Goal: Find contact information: Find contact information

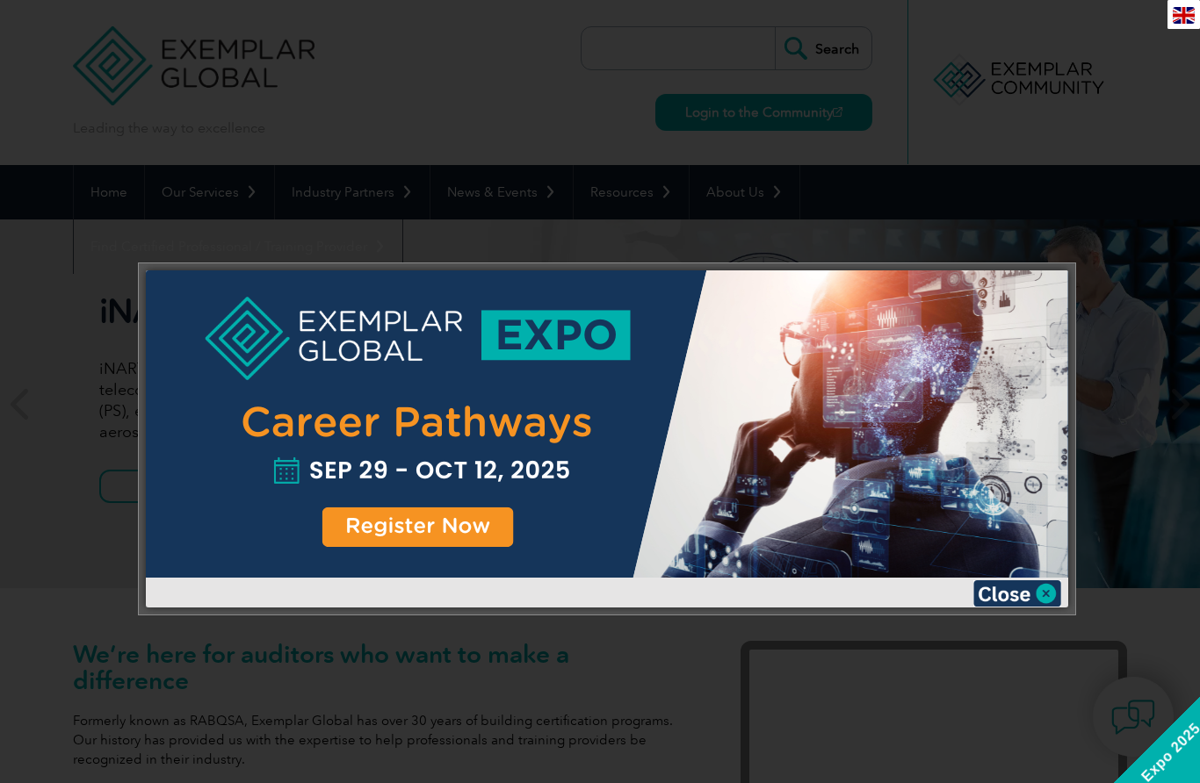
click at [1022, 588] on img at bounding box center [1017, 593] width 88 height 26
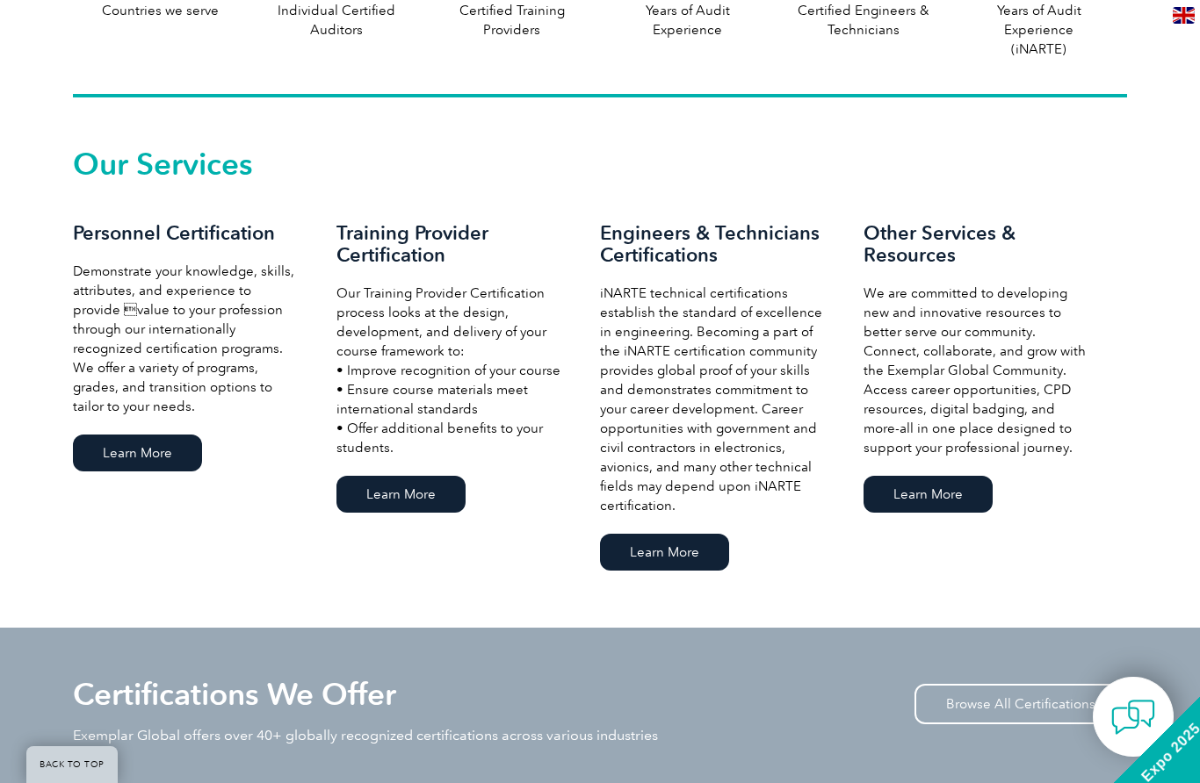
scroll to position [1105, 0]
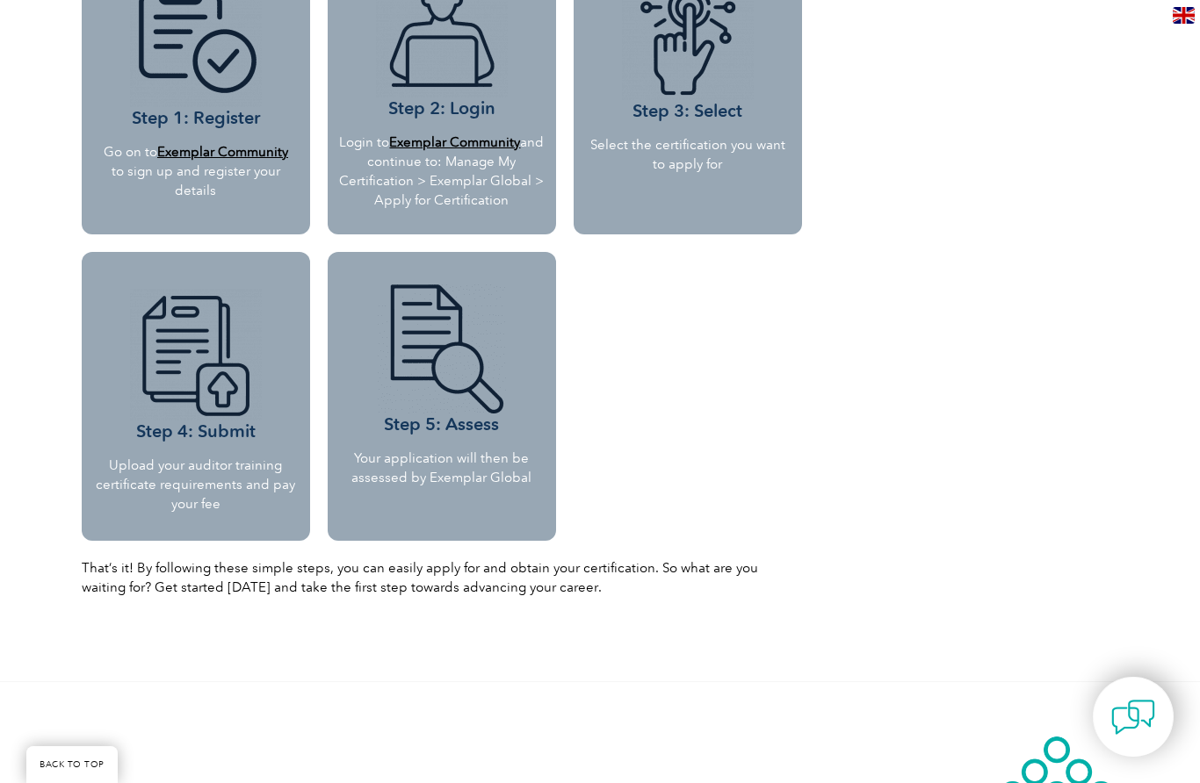
scroll to position [1683, 0]
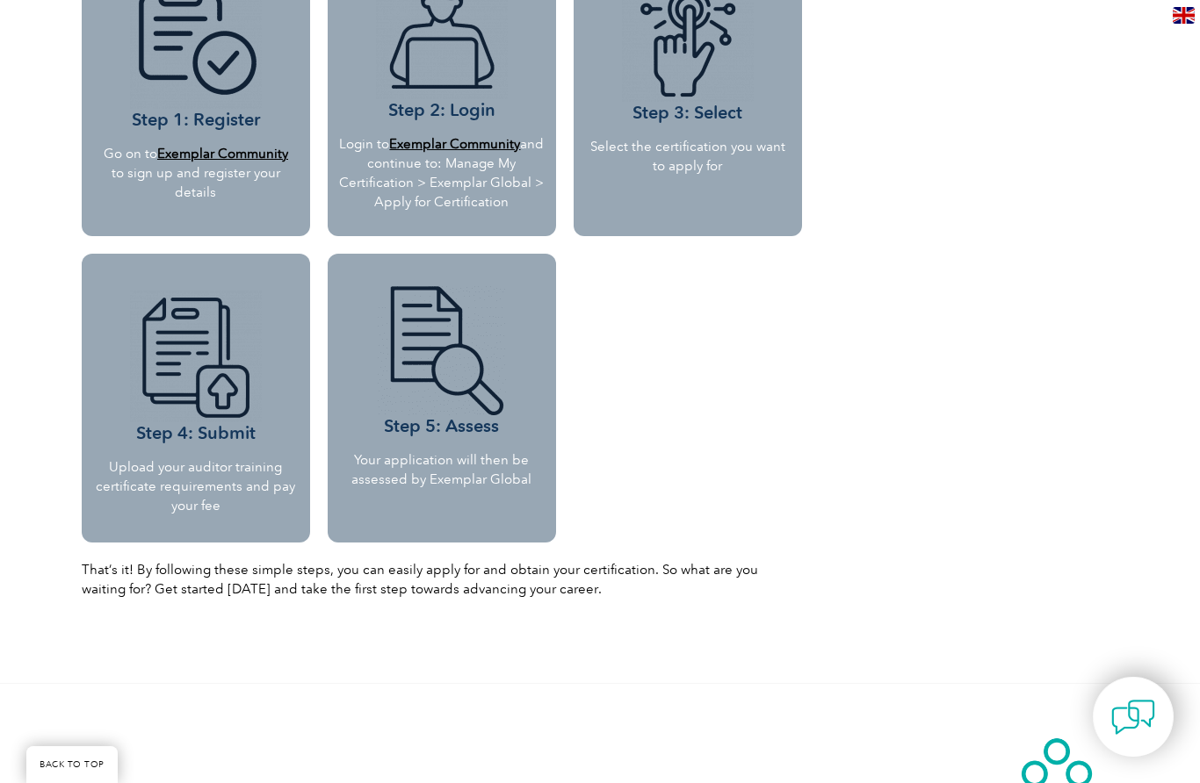
click at [153, 148] on p "Go on to Exemplar Community to sign up and register your details" at bounding box center [196, 173] width 188 height 58
click at [129, 160] on p "Go on to Exemplar Community to sign up and register your details" at bounding box center [196, 173] width 188 height 58
click at [157, 162] on b "Exemplar Community" at bounding box center [222, 154] width 131 height 16
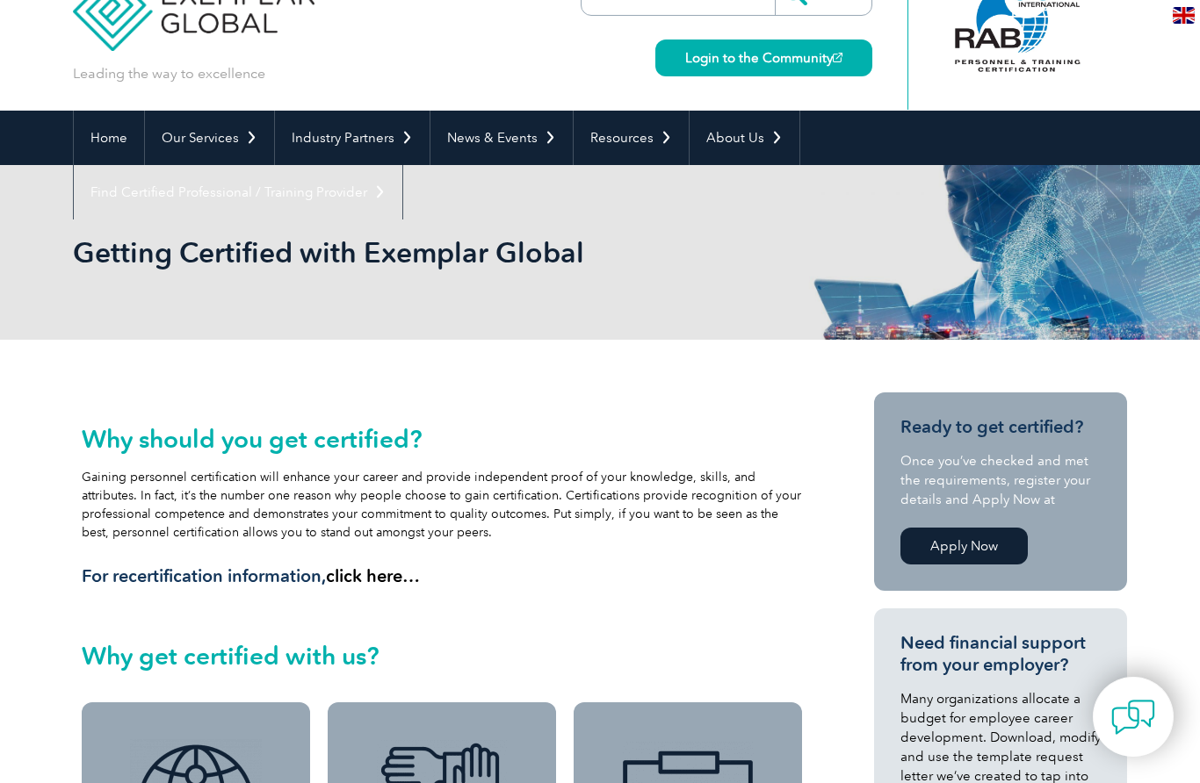
scroll to position [0, 0]
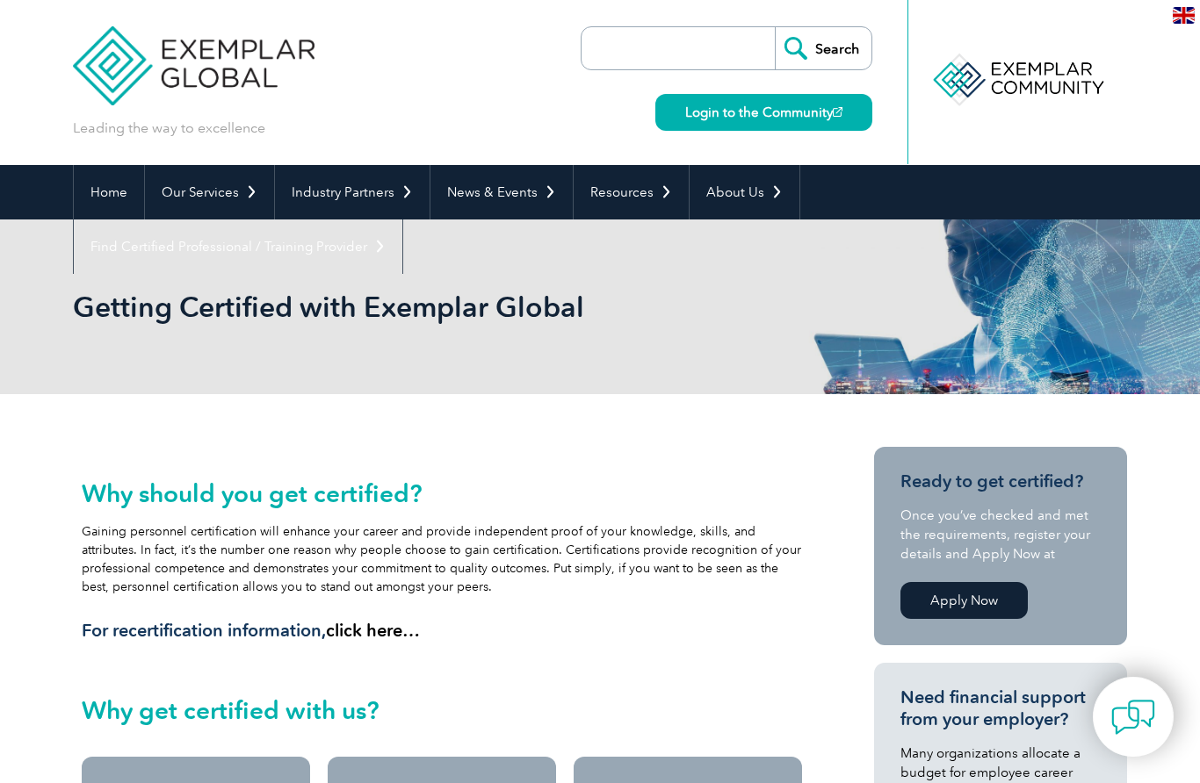
click at [1002, 602] on link "Apply Now" at bounding box center [963, 600] width 127 height 37
click at [1191, 9] on img at bounding box center [1183, 15] width 22 height 17
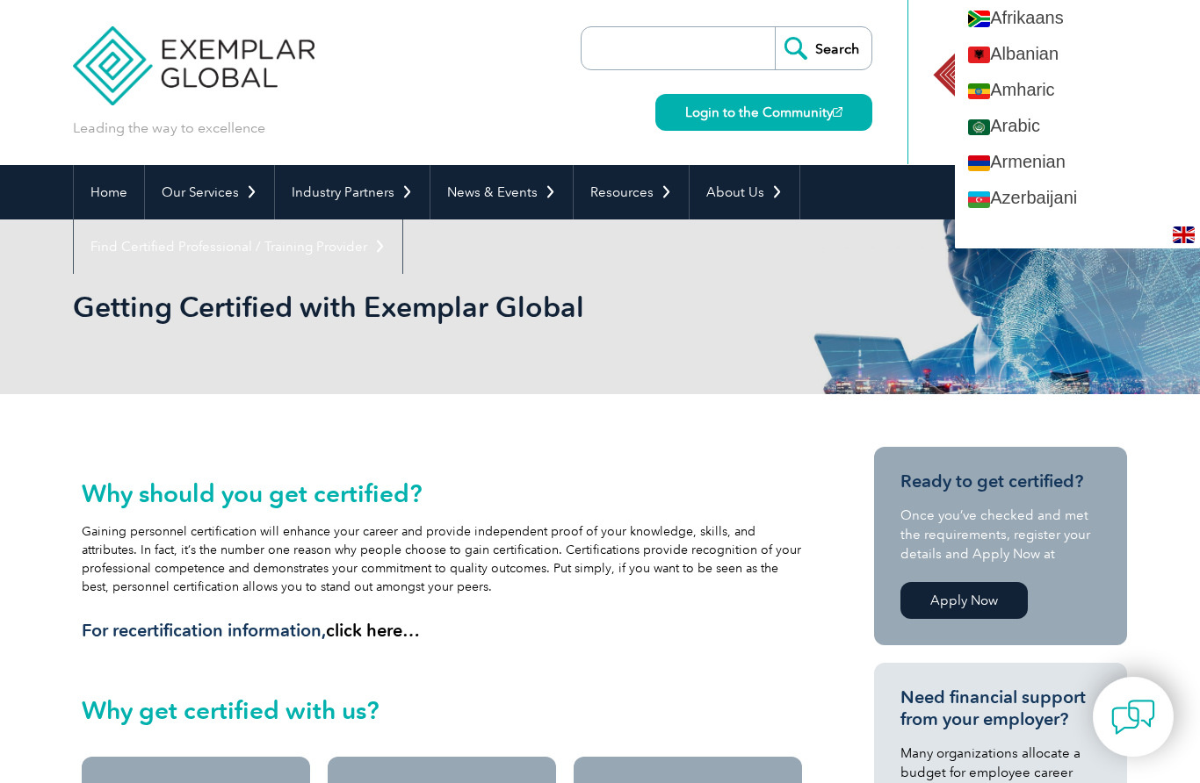
click at [446, 68] on div "Leading the way to excellence Search Login to the Community ▼" at bounding box center [600, 82] width 1054 height 165
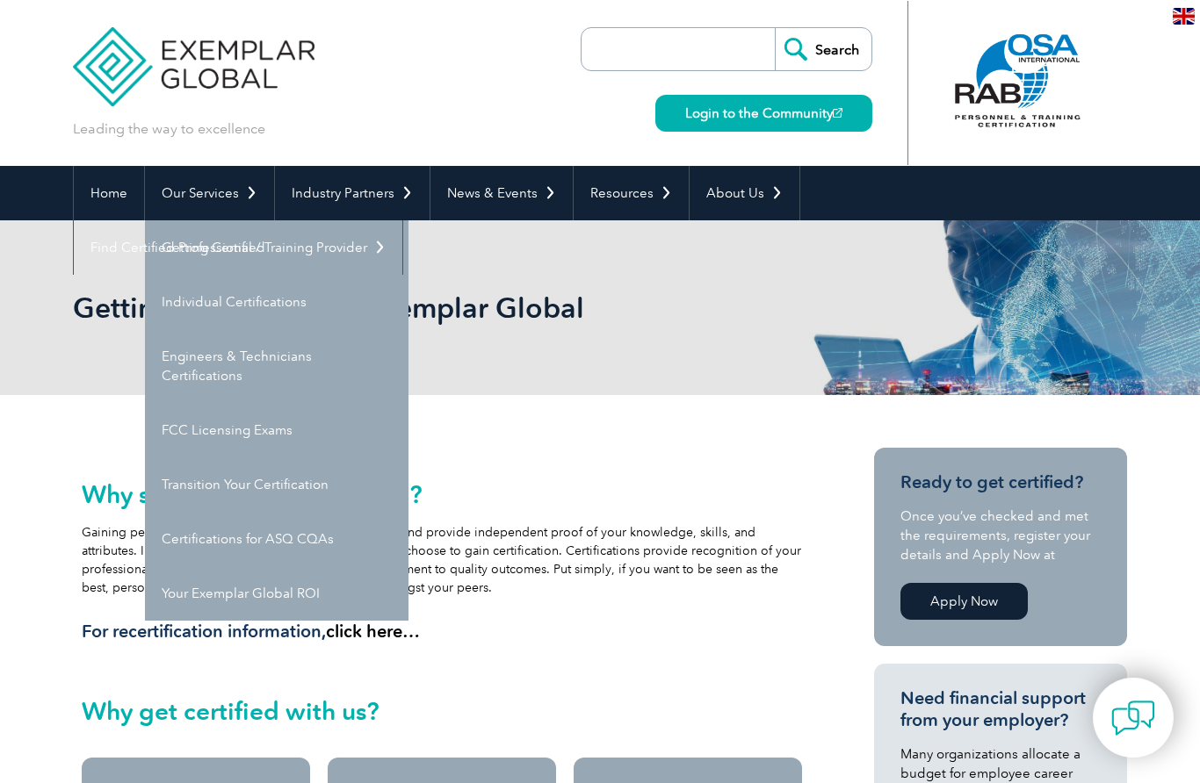
scroll to position [4, 0]
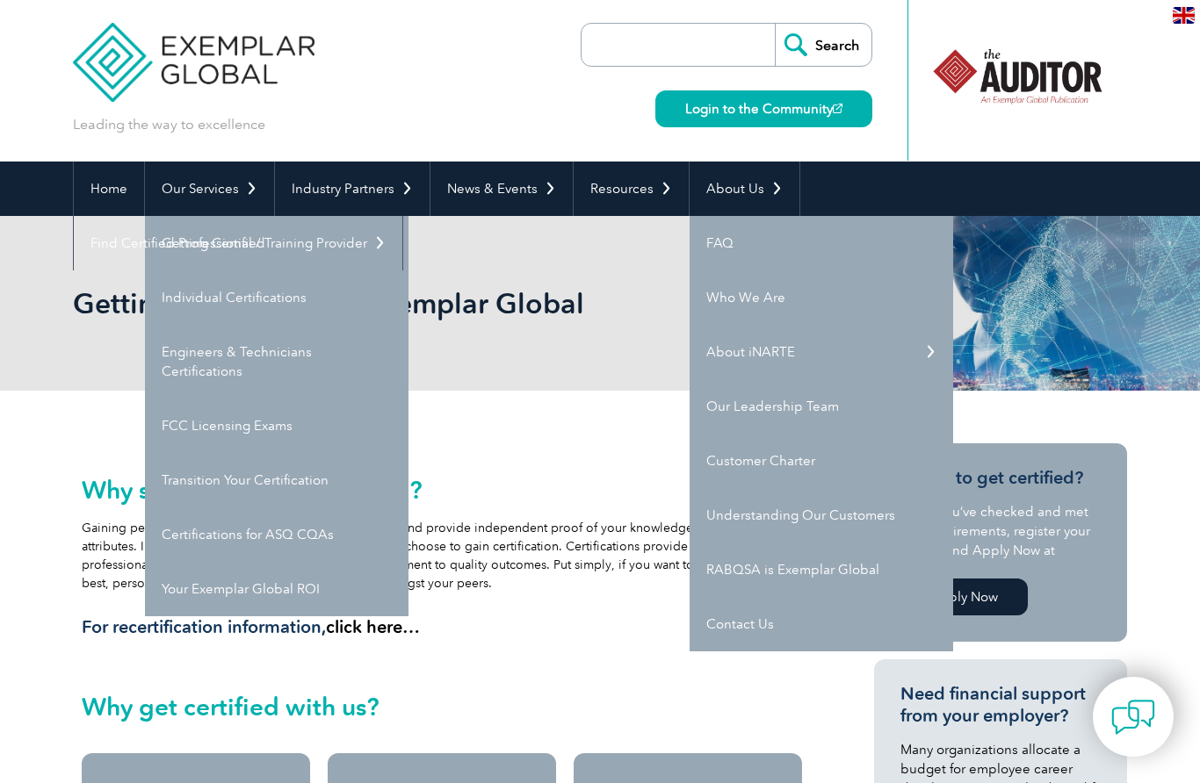
click at [734, 630] on link "Contact Us" at bounding box center [820, 624] width 263 height 54
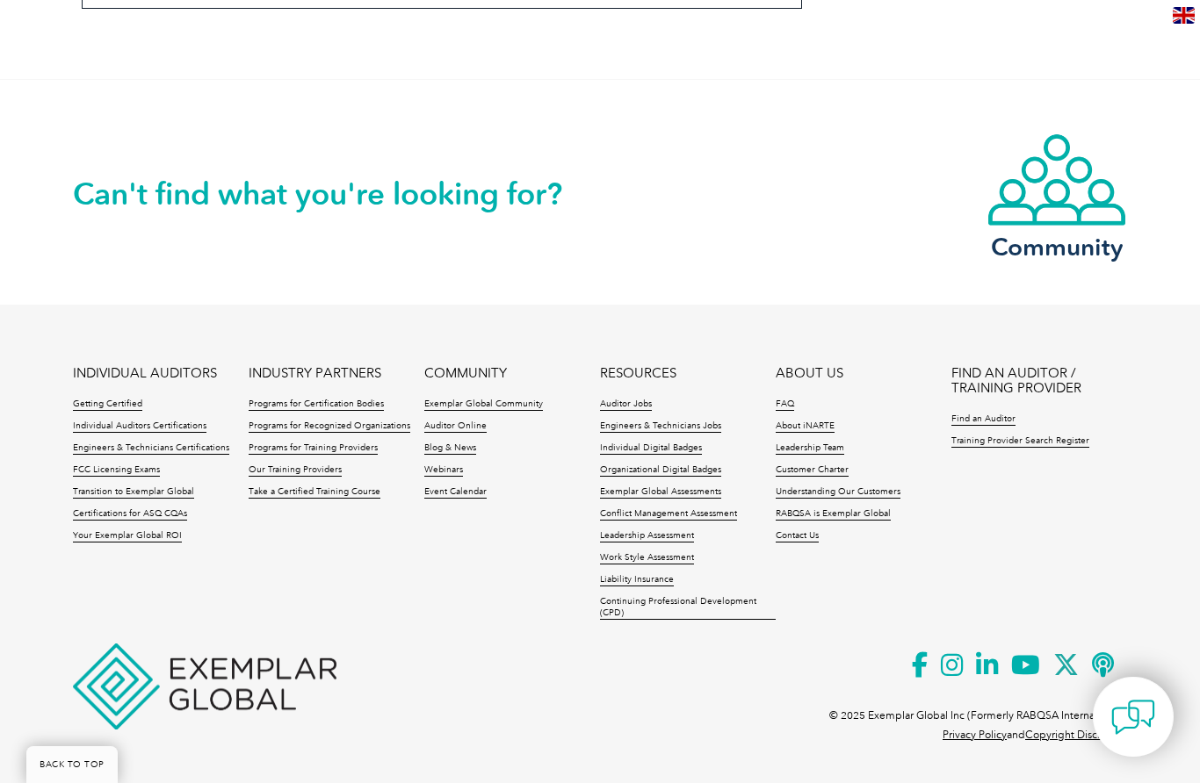
scroll to position [1494, 0]
